Goal: Task Accomplishment & Management: Manage account settings

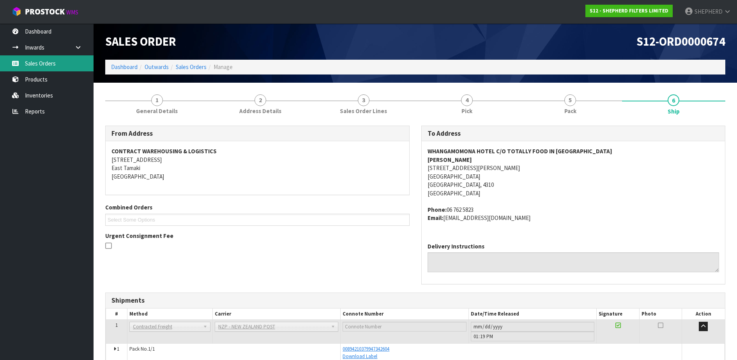
drag, startPoint x: 0, startPoint y: 0, endPoint x: 47, endPoint y: 70, distance: 84.5
click at [51, 67] on link "Sales Orders" at bounding box center [47, 63] width 94 height 16
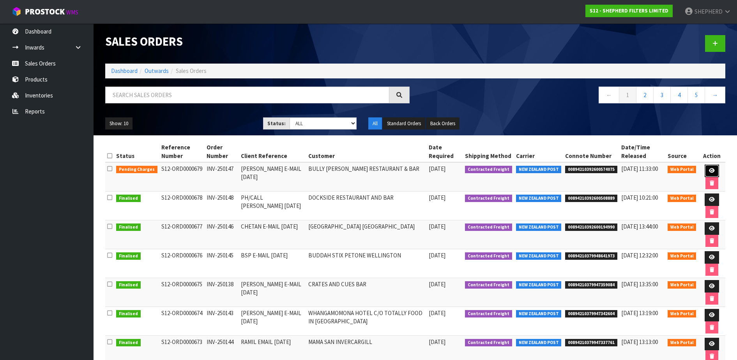
click at [707, 168] on link at bounding box center [712, 170] width 14 height 12
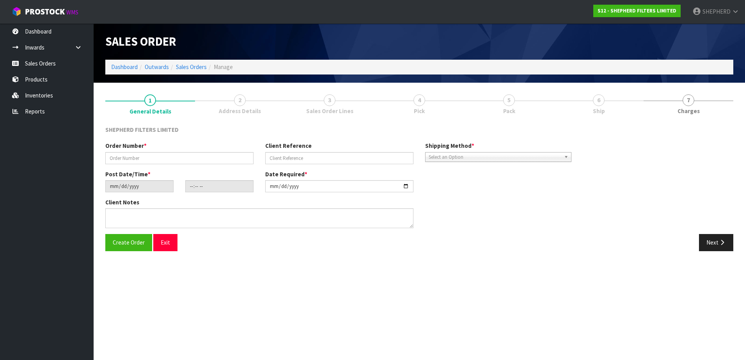
type input "INV-250147"
type input "[PERSON_NAME] E-MAIL [DATE]"
type input "[DATE]"
type input "16:38:00.000"
type input "[DATE]"
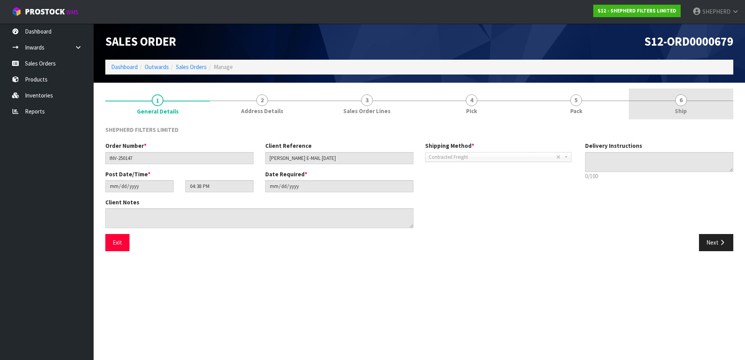
click at [681, 99] on span "6" at bounding box center [681, 100] width 12 height 12
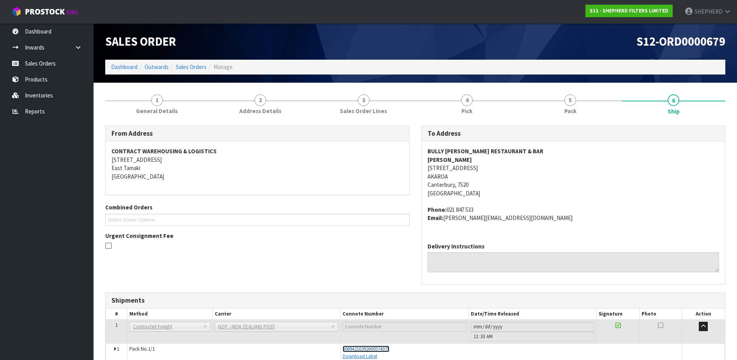
click at [381, 350] on span "00894210392600574075" at bounding box center [366, 348] width 47 height 7
click at [61, 58] on link "Sales Orders" at bounding box center [47, 63] width 94 height 16
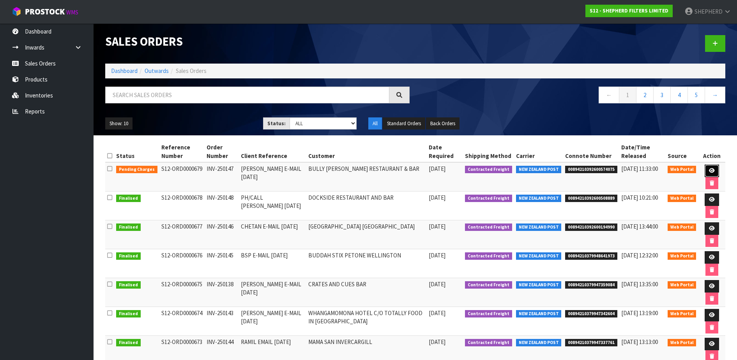
click at [709, 170] on icon at bounding box center [712, 170] width 6 height 5
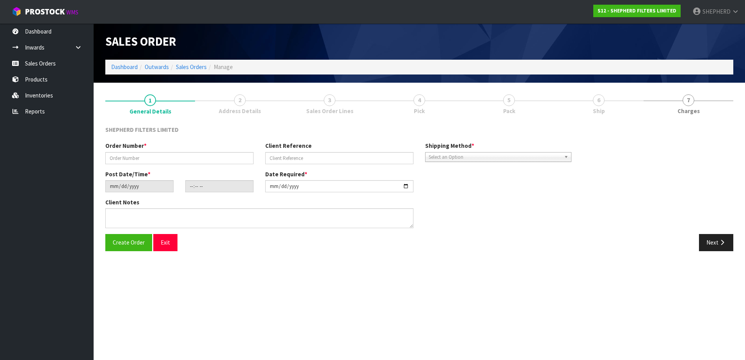
type input "INV-250147"
type input "[PERSON_NAME] E-MAIL [DATE]"
type input "[DATE]"
type input "16:38:00.000"
type input "[DATE]"
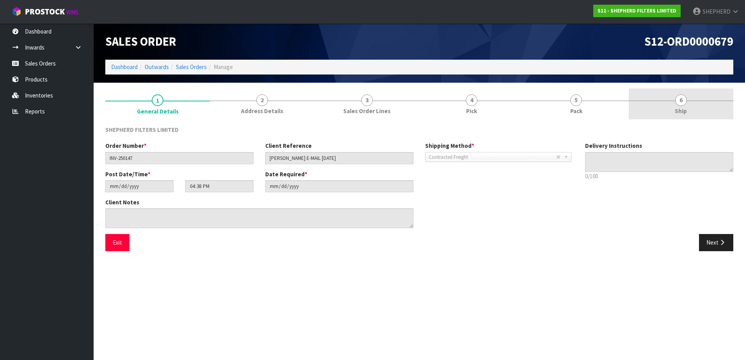
click at [680, 96] on span "6" at bounding box center [681, 100] width 12 height 12
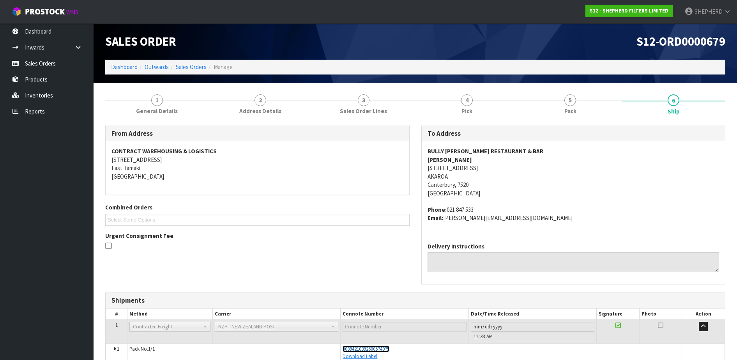
click at [389, 347] on span "00894210392600574075" at bounding box center [366, 348] width 47 height 7
click at [49, 67] on link "Sales Orders" at bounding box center [47, 63] width 94 height 16
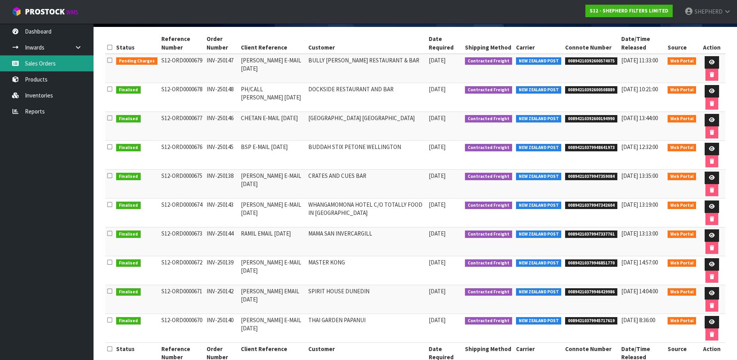
scroll to position [126, 0]
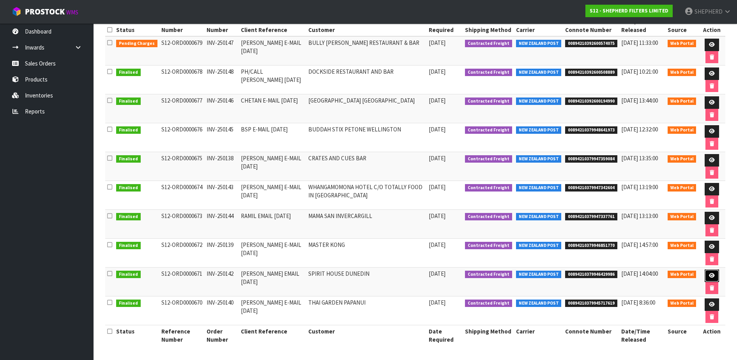
click at [711, 275] on icon at bounding box center [712, 275] width 6 height 5
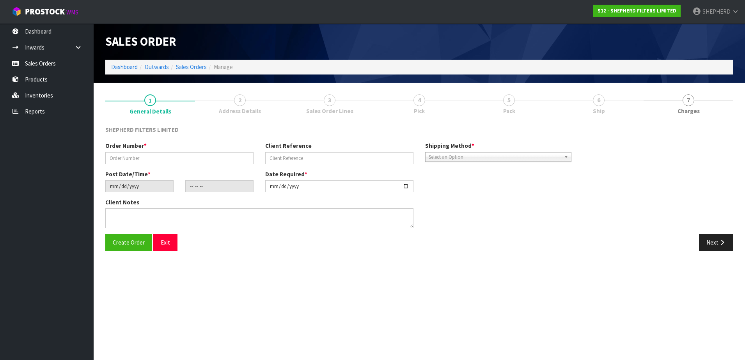
type input "INV-250142"
type input "[PERSON_NAME] EMAIL [DATE]"
type input "[DATE]"
type input "20:48:00.000"
type input "[DATE]"
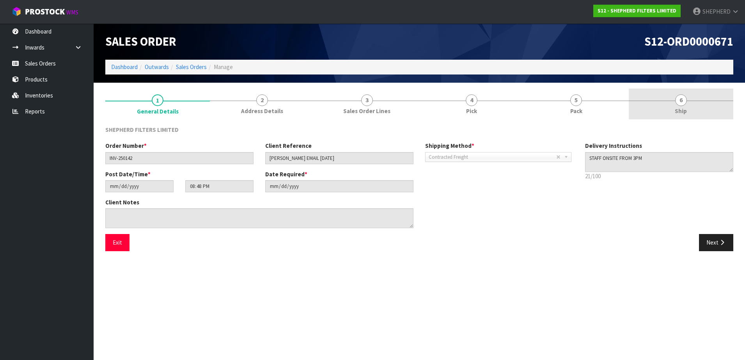
click at [681, 101] on span "6" at bounding box center [681, 100] width 12 height 12
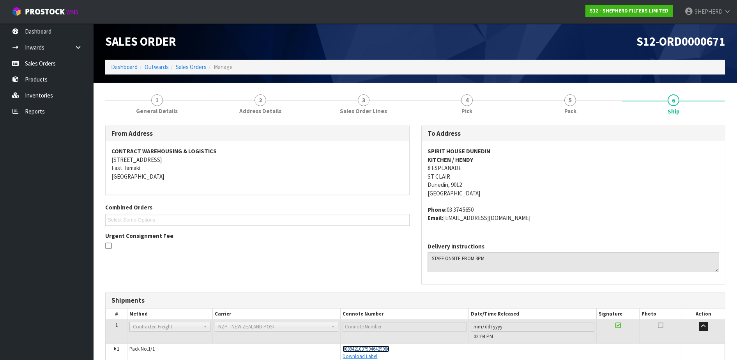
click at [383, 348] on span "00894210379946429986" at bounding box center [366, 348] width 47 height 7
click at [33, 64] on link "Sales Orders" at bounding box center [47, 63] width 94 height 16
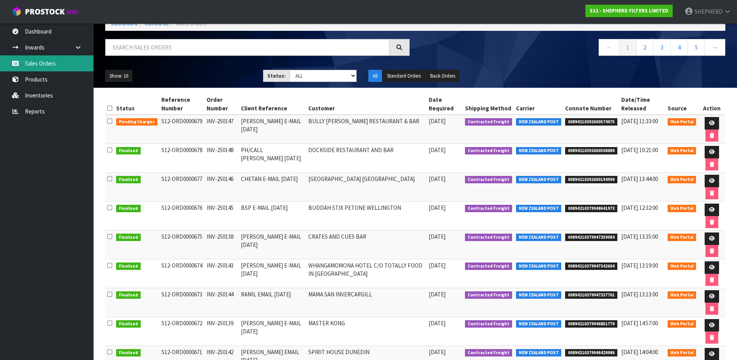
scroll to position [48, 0]
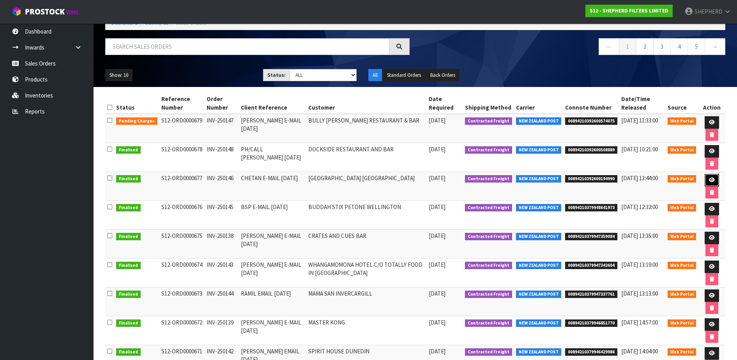
click at [711, 178] on icon at bounding box center [712, 179] width 6 height 5
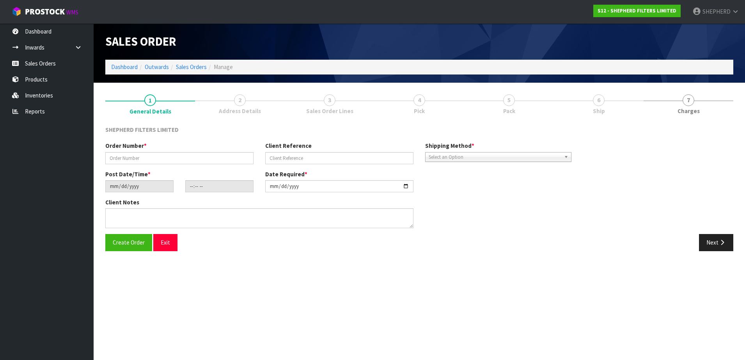
type input "INV-250146"
type input "CHETAN E-MAIL [DATE]"
type input "[DATE]"
type input "17:18:00.000"
type input "[DATE]"
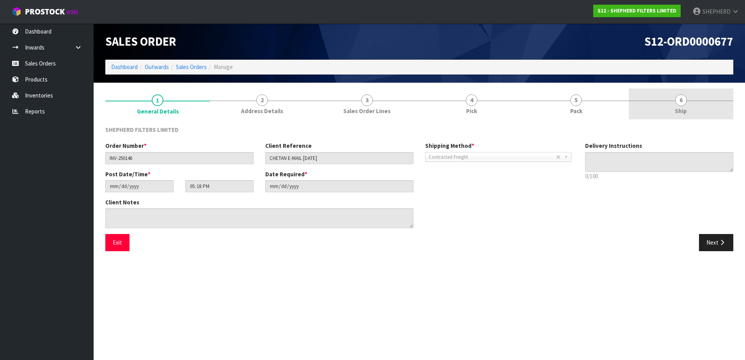
click at [683, 101] on span "6" at bounding box center [681, 100] width 12 height 12
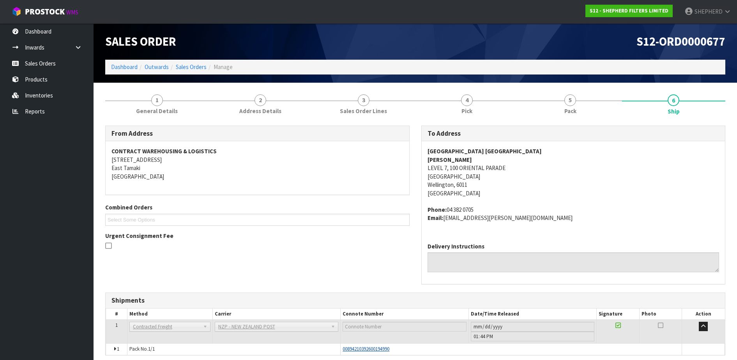
click at [368, 351] on span "00894210392600194990" at bounding box center [366, 348] width 47 height 7
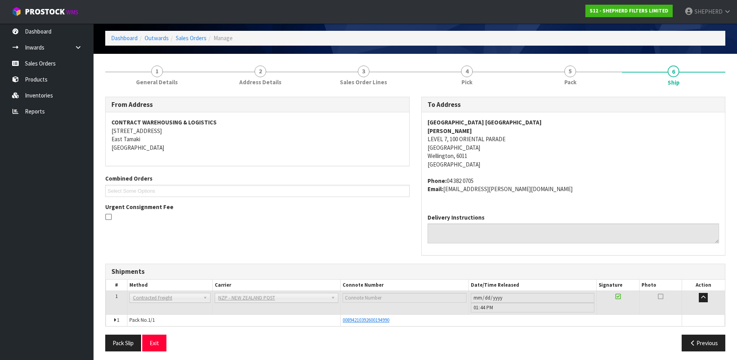
scroll to position [32, 0]
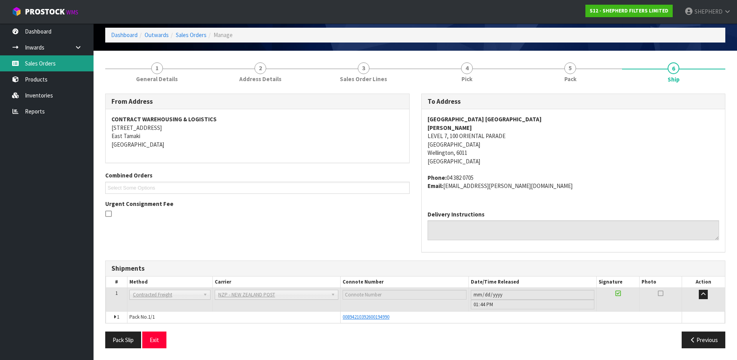
click at [34, 66] on link "Sales Orders" at bounding box center [47, 63] width 94 height 16
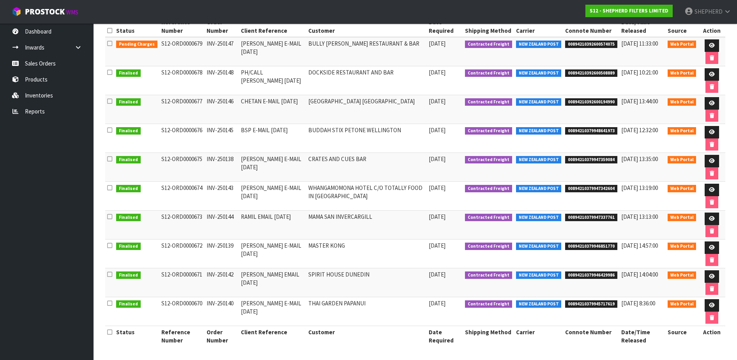
scroll to position [126, 0]
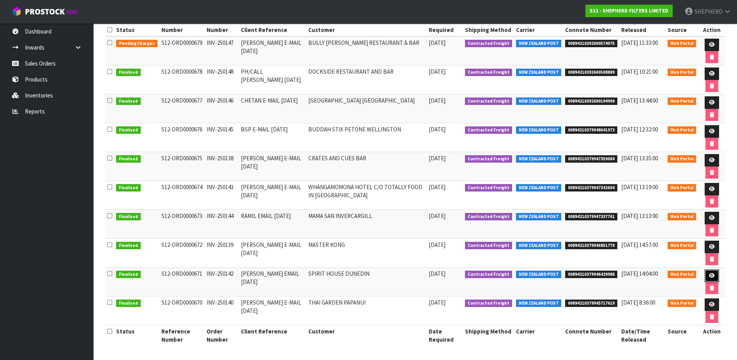
click at [709, 275] on icon at bounding box center [712, 275] width 6 height 5
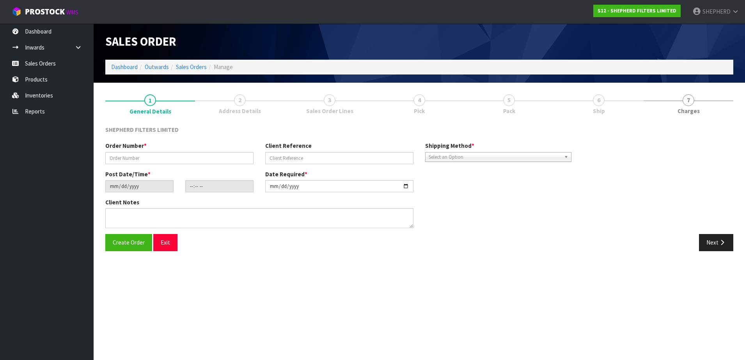
type input "INV-250142"
type input "[PERSON_NAME] EMAIL [DATE]"
type input "[DATE]"
type input "20:48:00.000"
type input "[DATE]"
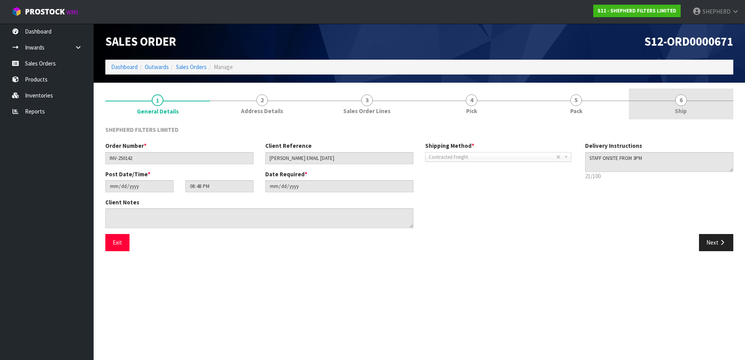
click at [680, 99] on span "6" at bounding box center [681, 100] width 12 height 12
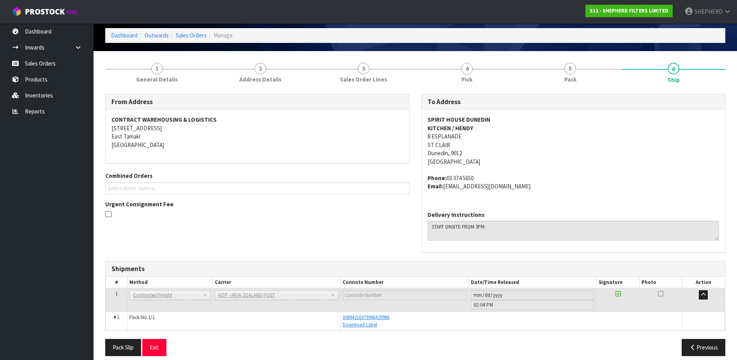
scroll to position [39, 0]
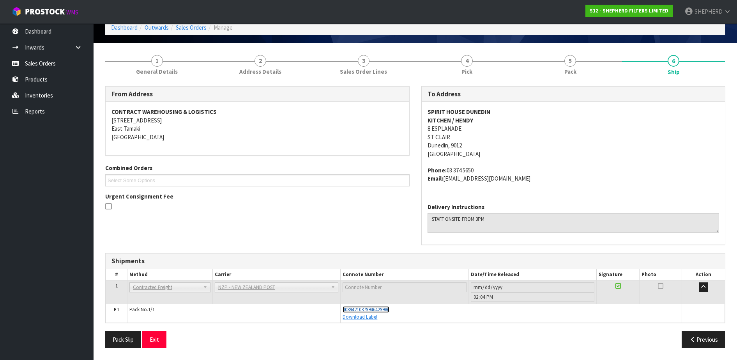
click at [375, 309] on span "00894210379946429986" at bounding box center [366, 309] width 47 height 7
